Goal: Task Accomplishment & Management: Complete application form

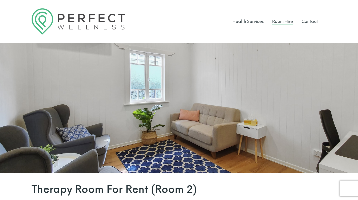
click at [284, 21] on link "Room Hire" at bounding box center [282, 21] width 21 height 5
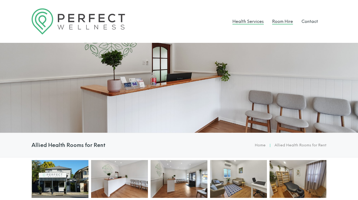
click at [249, 22] on link "Health Services" at bounding box center [247, 21] width 31 height 5
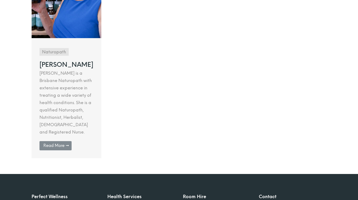
scroll to position [478, 0]
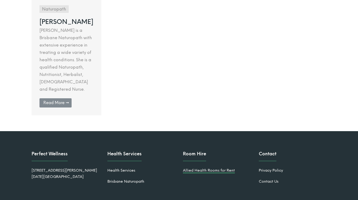
click at [202, 168] on link "Allied Health Rooms for Rent" at bounding box center [209, 170] width 52 height 4
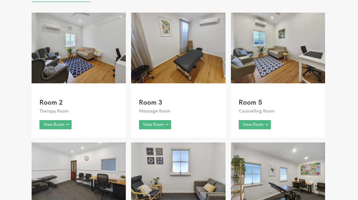
scroll to position [438, 0]
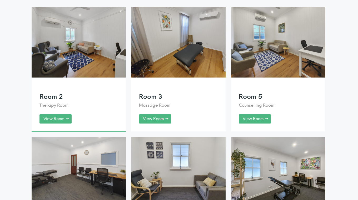
click at [87, 53] on link at bounding box center [79, 69] width 94 height 125
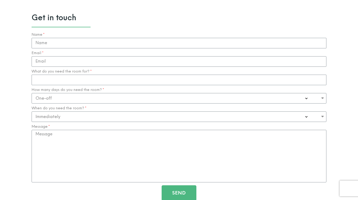
scroll to position [538, 0]
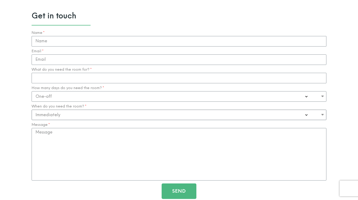
click at [306, 114] on select "Immediately 0-1 Month 1-3 Months" at bounding box center [179, 115] width 295 height 11
select select "1-3 Months"
click at [32, 110] on select "Immediately 0-1 Month 1-3 Months" at bounding box center [179, 115] width 295 height 11
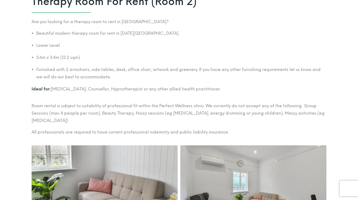
scroll to position [13, 0]
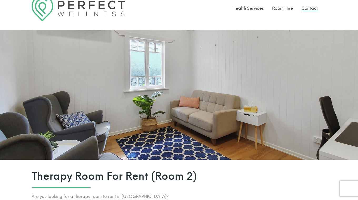
click at [307, 11] on link "Contact" at bounding box center [309, 8] width 17 height 5
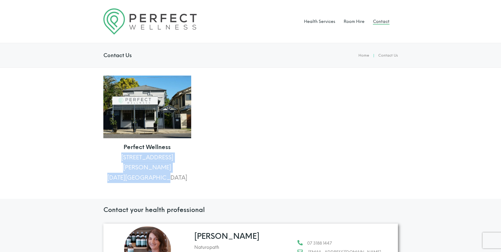
drag, startPoint x: 123, startPoint y: 156, endPoint x: 175, endPoint y: 169, distance: 54.1
click at [175, 169] on p "Perfect Wellness 148 Arthur Terrace Red Hill, QLD 4059" at bounding box center [147, 162] width 88 height 41
copy p "148 Arthur Terrace Red Hill, QLD 4059"
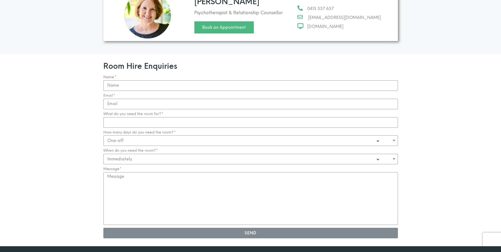
scroll to position [486, 0]
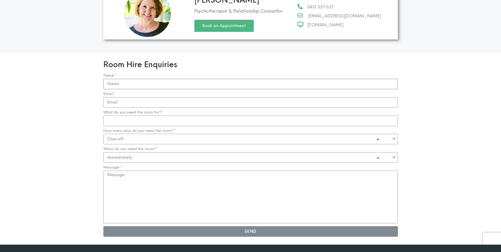
click at [167, 79] on input "Name" at bounding box center [250, 84] width 295 height 11
type input "Mark Carroll"
click at [167, 97] on input "Email" at bounding box center [250, 102] width 295 height 11
type input "mark.carroll99@gmail.com"
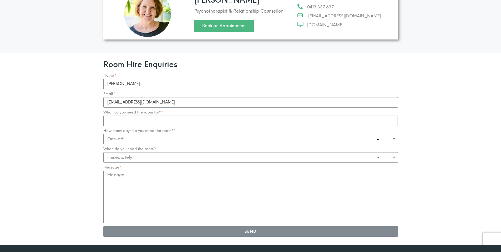
click at [161, 116] on input "What do you need the room for?" at bounding box center [250, 121] width 295 height 11
type input "Psychology Sessions"
click at [178, 134] on select "One-off Casual on going 1-2 Days a week 3-4 Days a week Full time - monthly" at bounding box center [250, 139] width 295 height 11
select select "1-2 Days a week"
click at [103, 134] on select "One-off Casual on going 1-2 Days a week 3-4 Days a week Full time - monthly" at bounding box center [250, 139] width 295 height 11
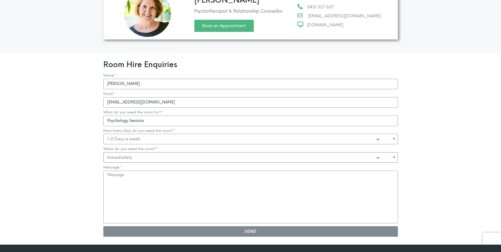
click at [276, 152] on select "Immediately 0-1 Month 1-3 Months" at bounding box center [250, 157] width 295 height 11
select select "1-3 Months"
click at [103, 152] on select "Immediately 0-1 Month 1-3 Months" at bounding box center [250, 157] width 295 height 11
click at [233, 174] on textarea "Message" at bounding box center [250, 197] width 295 height 53
click at [114, 171] on textarea "HI, I'm interested in daily rates for therapy room hire. Regards Mark" at bounding box center [250, 197] width 295 height 53
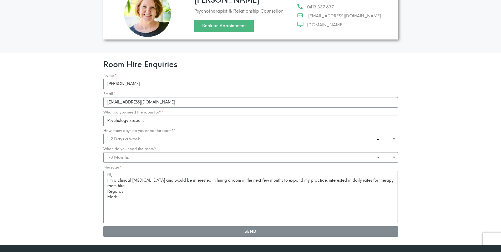
click at [319, 171] on textarea "HI, I'm a clinical psychologist and would be interested in hiring a room in the…" at bounding box center [250, 197] width 295 height 53
click at [337, 171] on textarea "HI, I'm a clinical psychologist and would be interested in hiring a room in the…" at bounding box center [250, 197] width 295 height 53
click at [111, 171] on textarea "HI, I'm a clinical psychologist and would be interested in hiring a room in the…" at bounding box center [250, 197] width 295 height 53
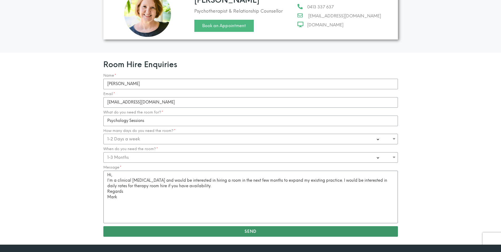
type textarea "Hi, I'm a clinical psychologist and would be interested in hiring a room in the…"
click at [251, 200] on span "Send" at bounding box center [251, 231] width 12 height 4
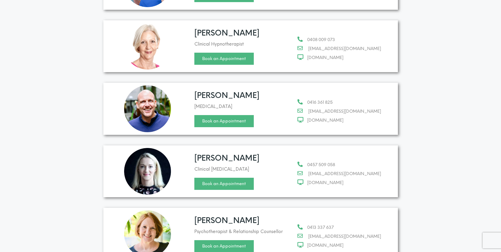
scroll to position [46, 0]
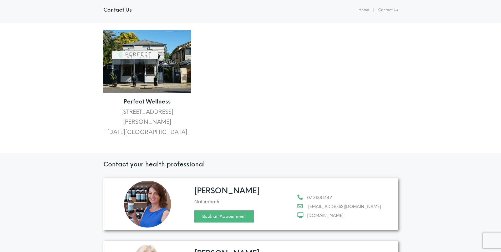
click at [57, 104] on section "Perfect Wellness 148 Arthur Terrace Red Hill, QLD 4059" at bounding box center [250, 85] width 501 height 127
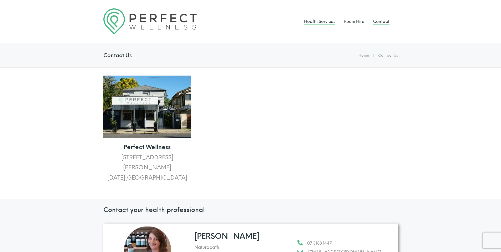
click at [318, 21] on link "Health Services" at bounding box center [319, 21] width 31 height 5
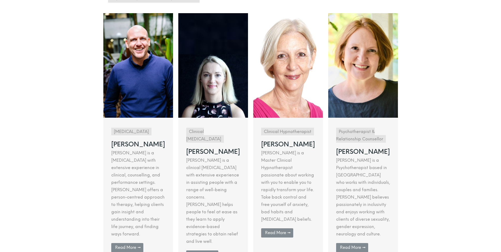
scroll to position [101, 0]
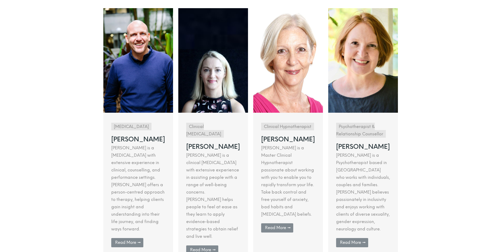
click at [127, 222] on link at bounding box center [138, 135] width 70 height 254
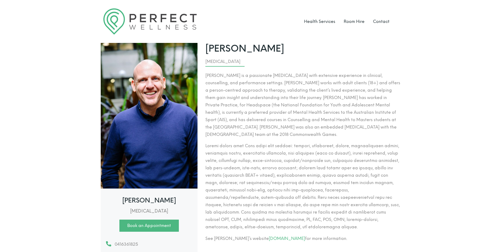
click at [172, 224] on link "Book an Appointment" at bounding box center [148, 225] width 59 height 12
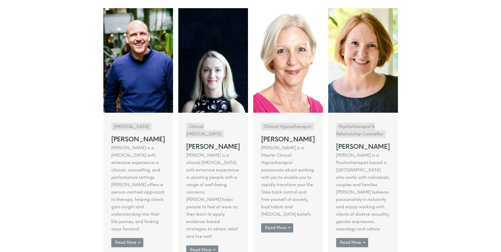
click at [198, 223] on link at bounding box center [213, 135] width 70 height 254
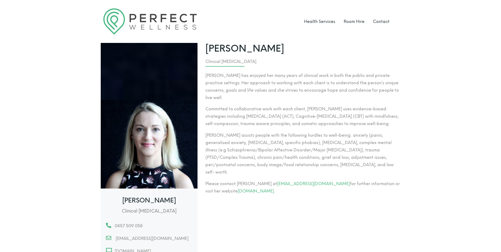
click at [491, 113] on section "[PERSON_NAME] Clinical [MEDICAL_DATA] 0457 509 058 [EMAIL_ADDRESS][DOMAIN_NAME]…" at bounding box center [250, 151] width 501 height 217
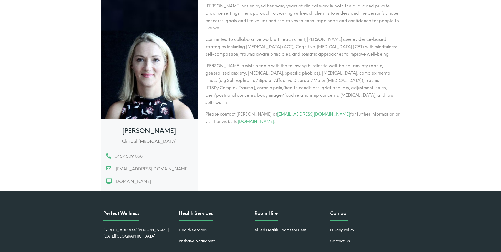
scroll to position [77, 0]
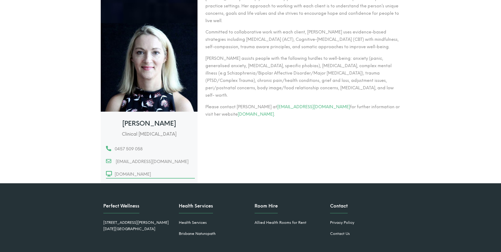
click at [137, 173] on span "[DOMAIN_NAME]" at bounding box center [132, 174] width 38 height 7
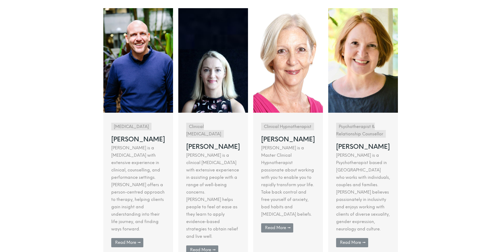
click at [129, 222] on link at bounding box center [138, 135] width 70 height 254
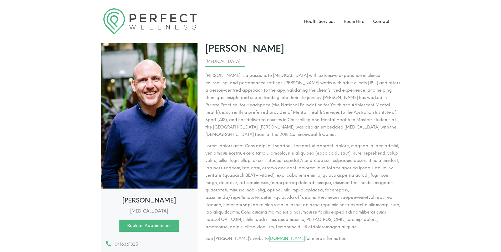
click at [276, 236] on link "[DOMAIN_NAME]" at bounding box center [287, 238] width 36 height 5
